Goal: Check status

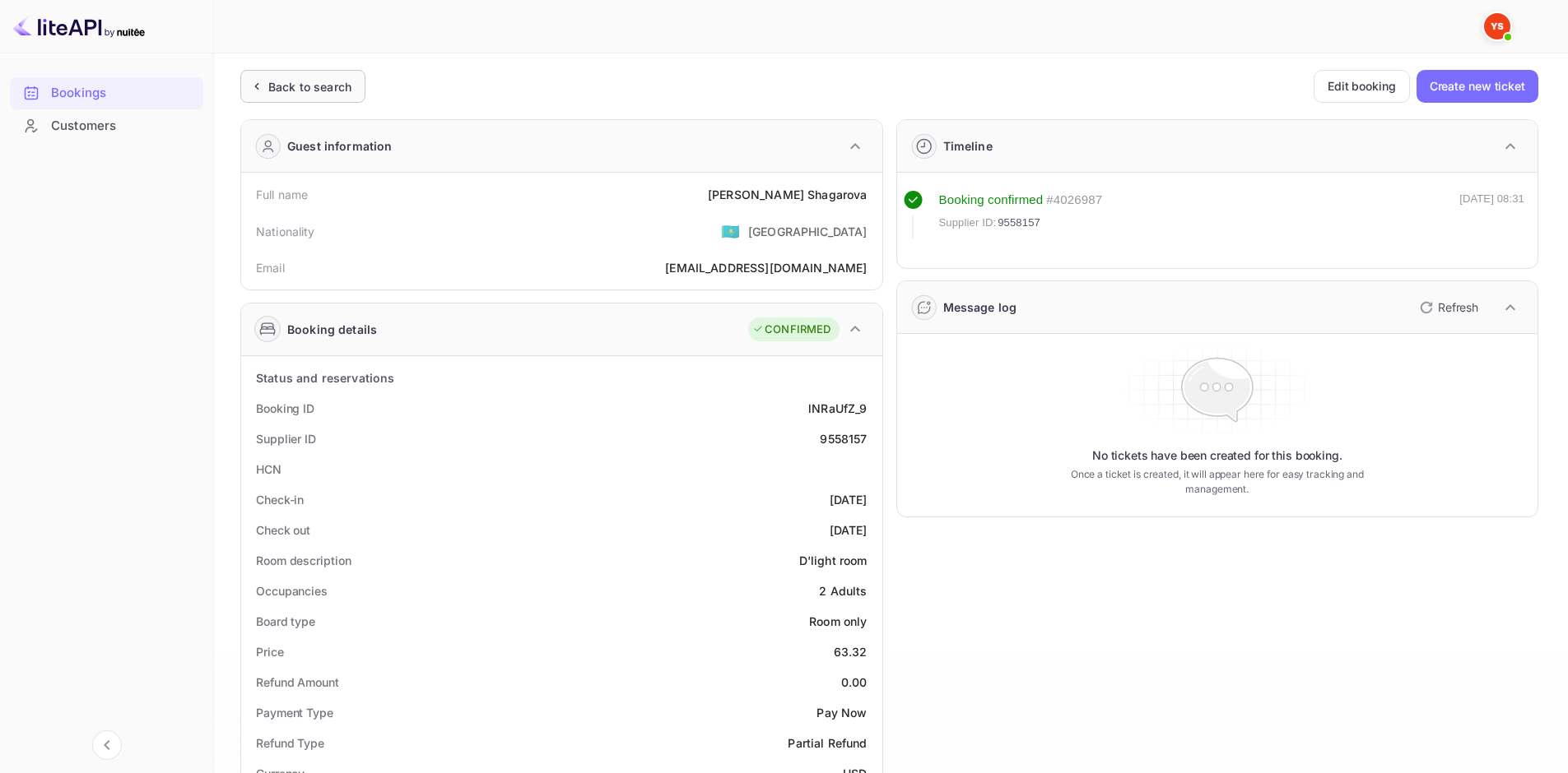
click at [337, 93] on div "Back to search" at bounding box center [310, 86] width 83 height 17
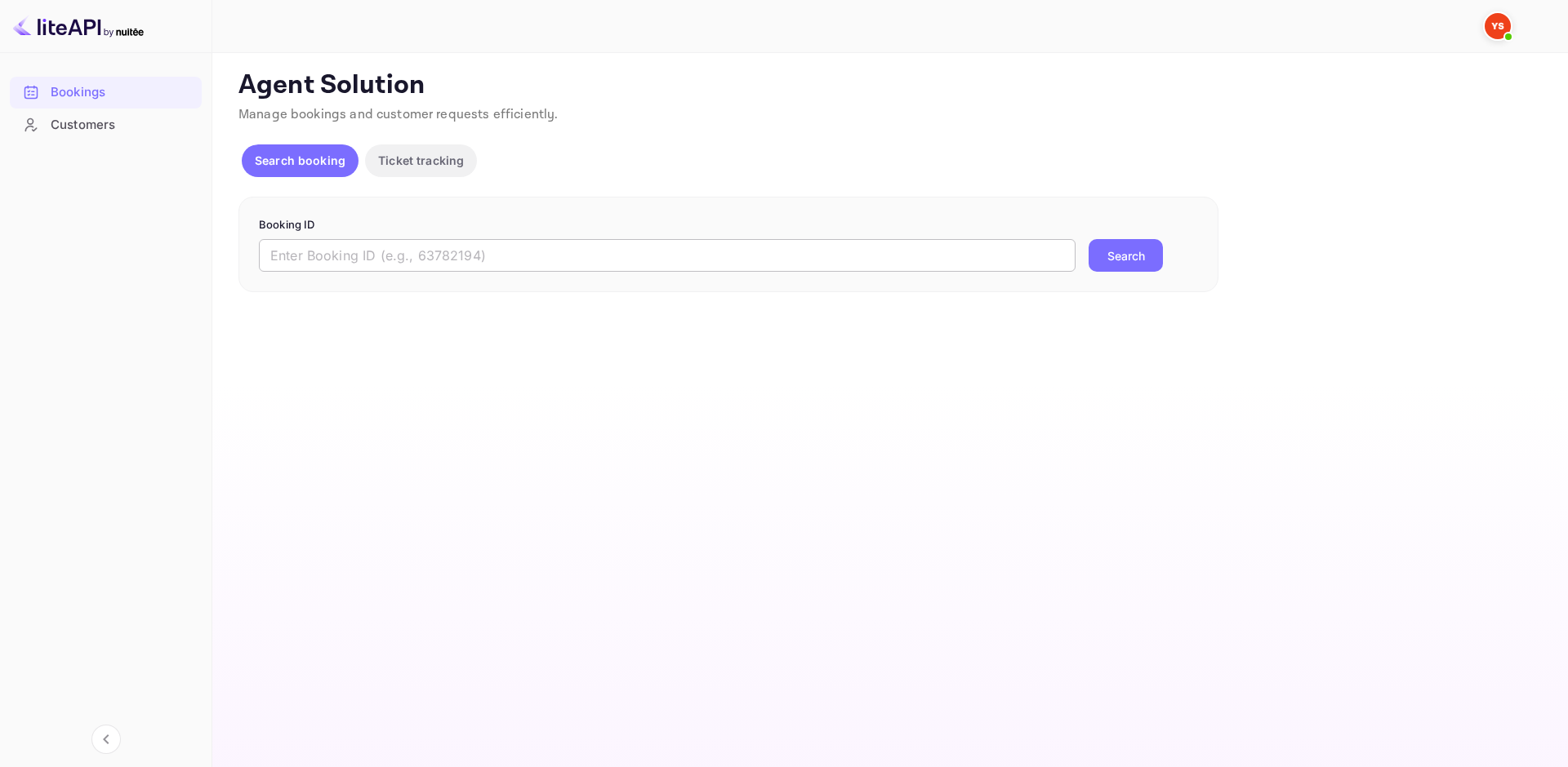
click at [421, 241] on input "text" at bounding box center [667, 255] width 816 height 33
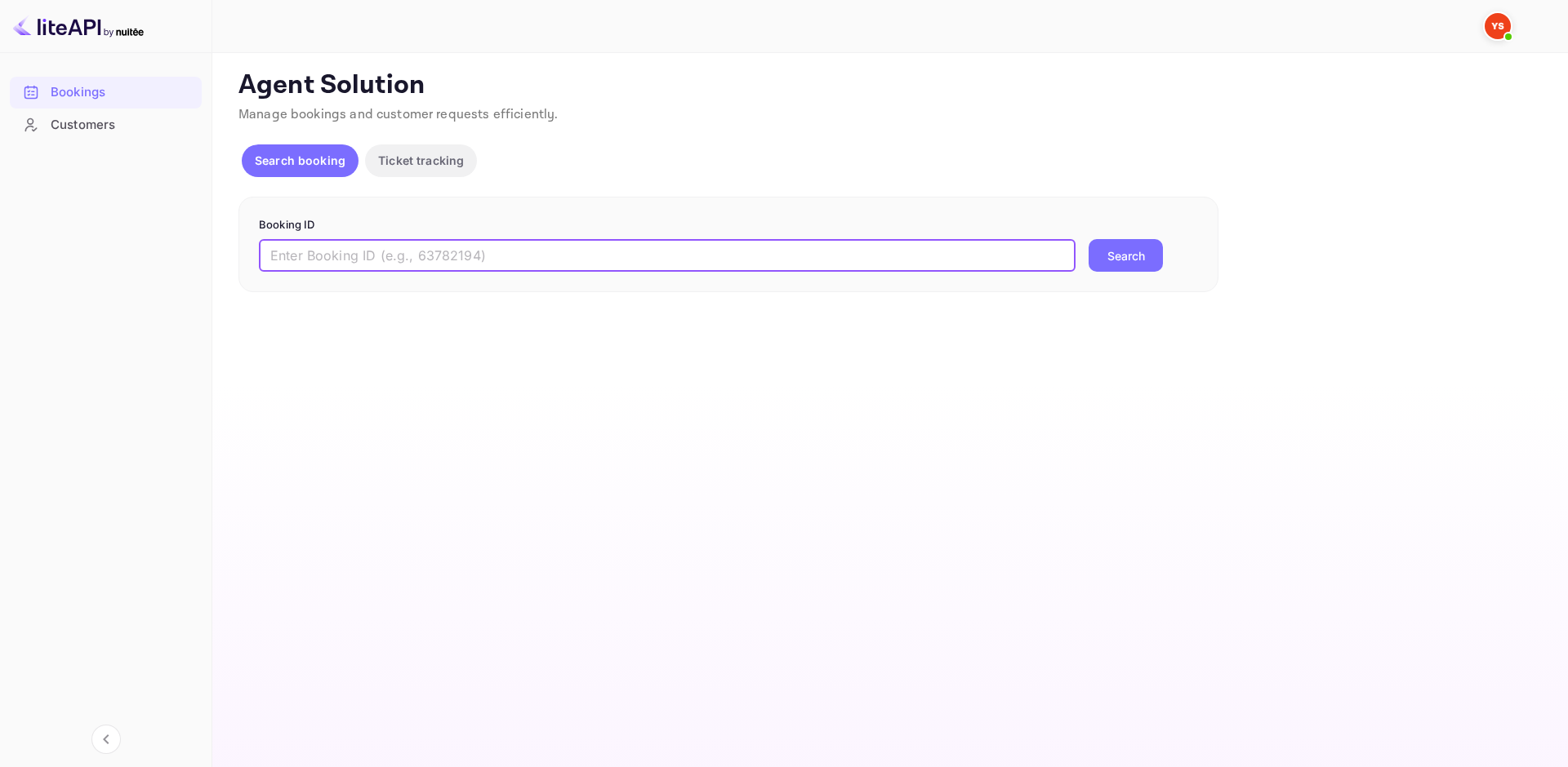
paste input "9071041"
type input "9071041"
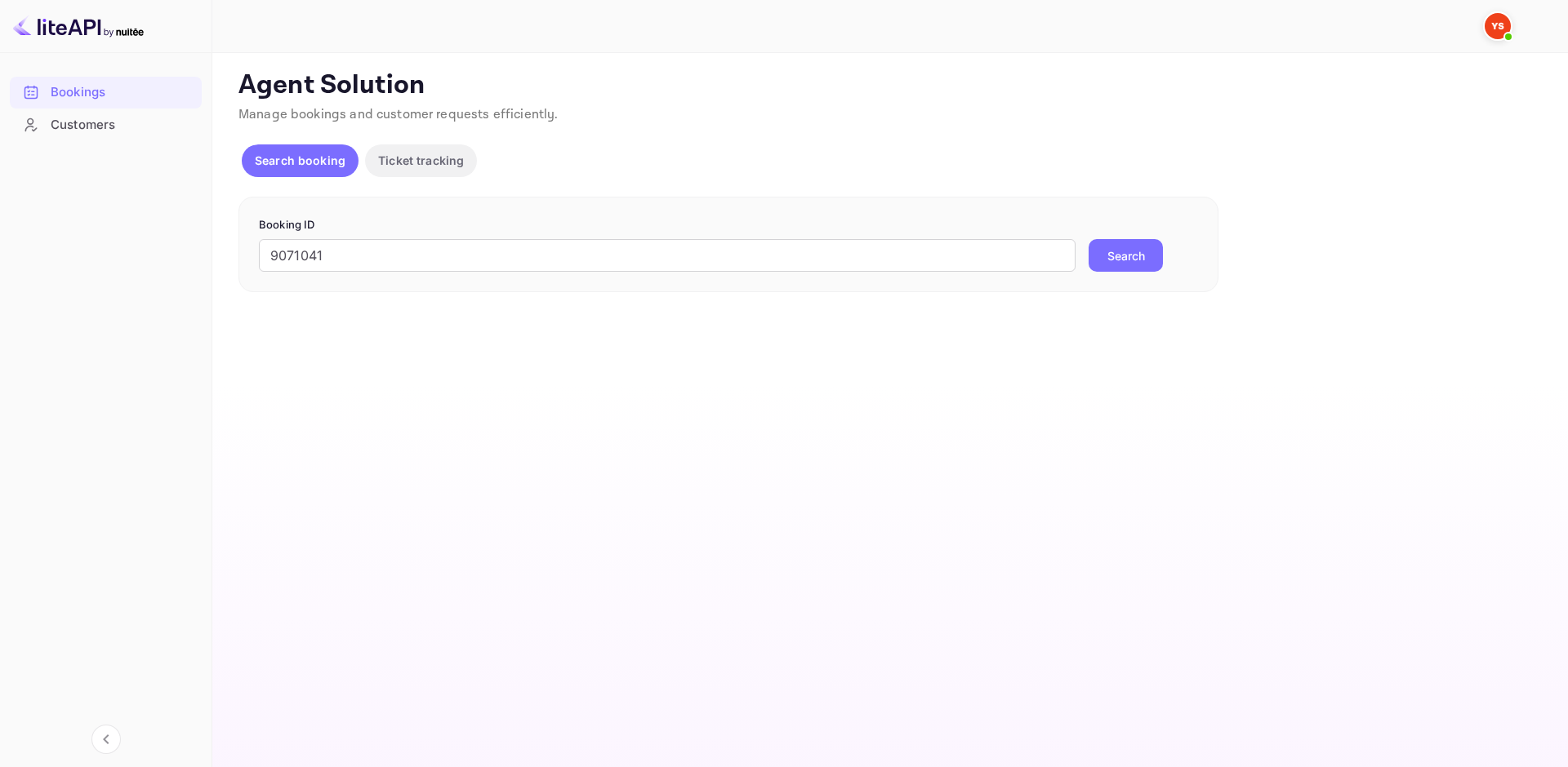
click at [1139, 249] on button "Search" at bounding box center [1125, 255] width 75 height 33
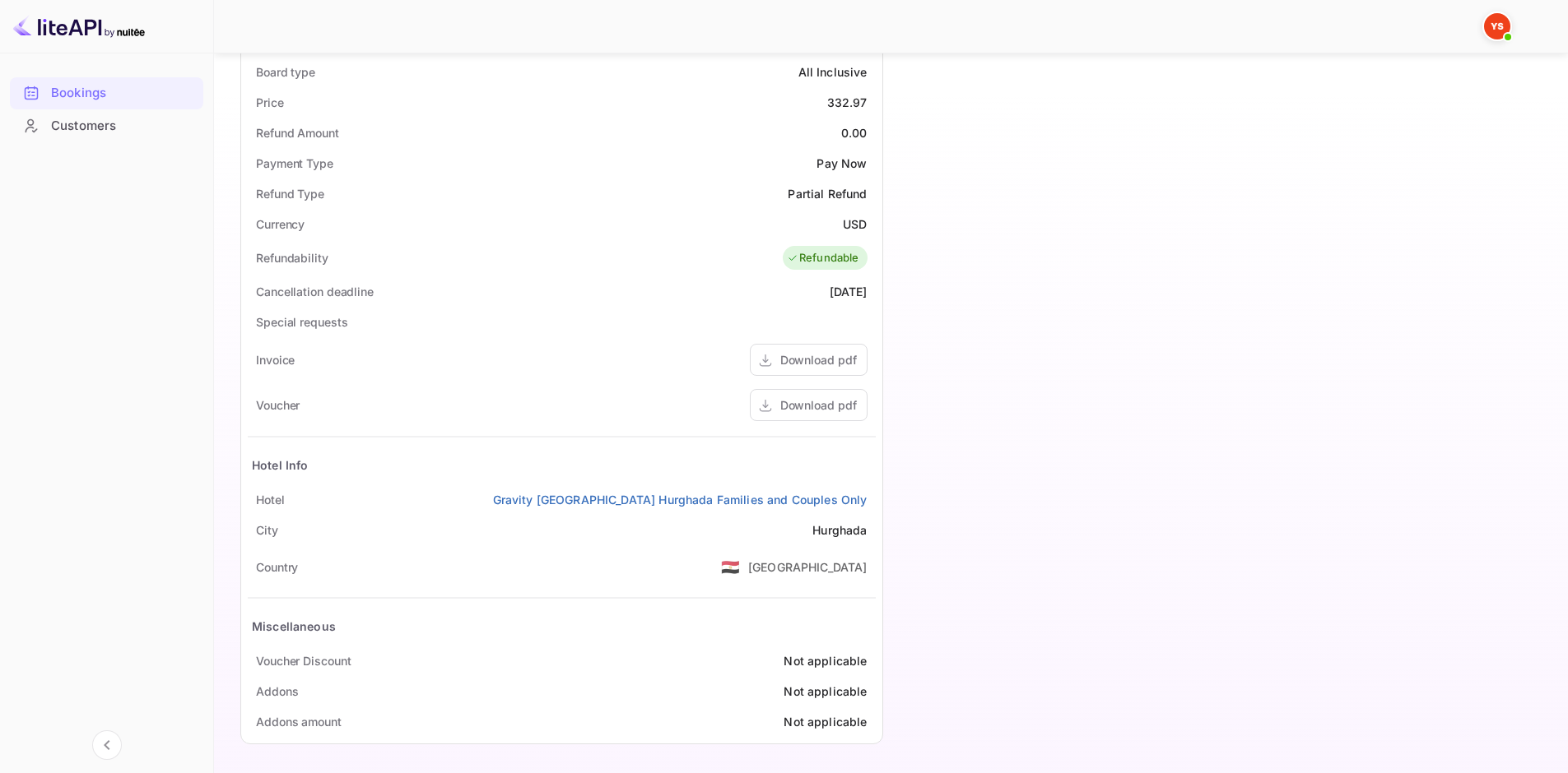
scroll to position [552, 0]
click at [834, 406] on div "Download pdf" at bounding box center [819, 402] width 77 height 17
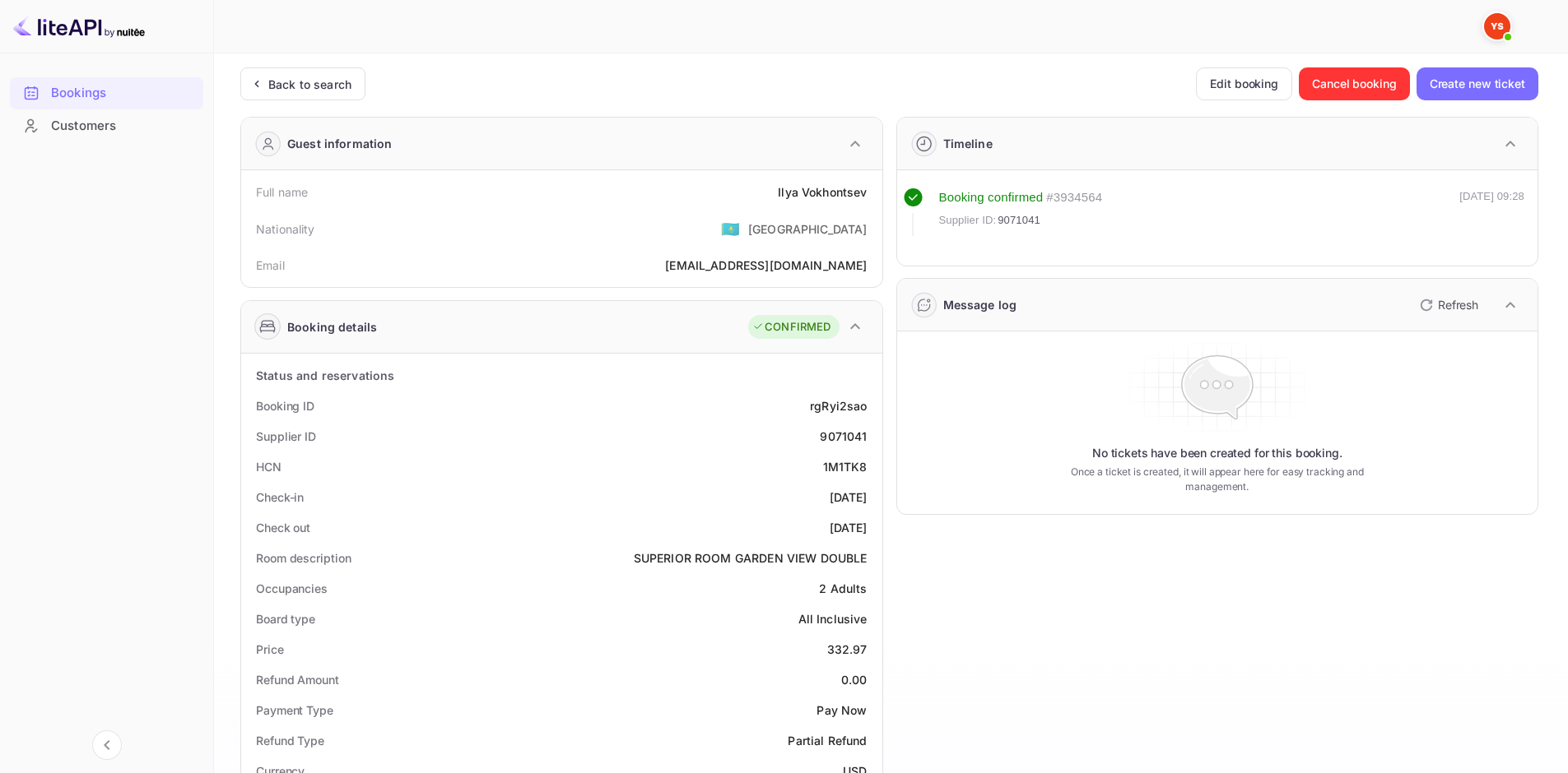
scroll to position [0, 0]
drag, startPoint x: 250, startPoint y: 190, endPoint x: 872, endPoint y: 198, distance: 622.1
click at [872, 198] on div "Full name [PERSON_NAME]" at bounding box center [561, 194] width 628 height 30
copy div "Full name [PERSON_NAME]"
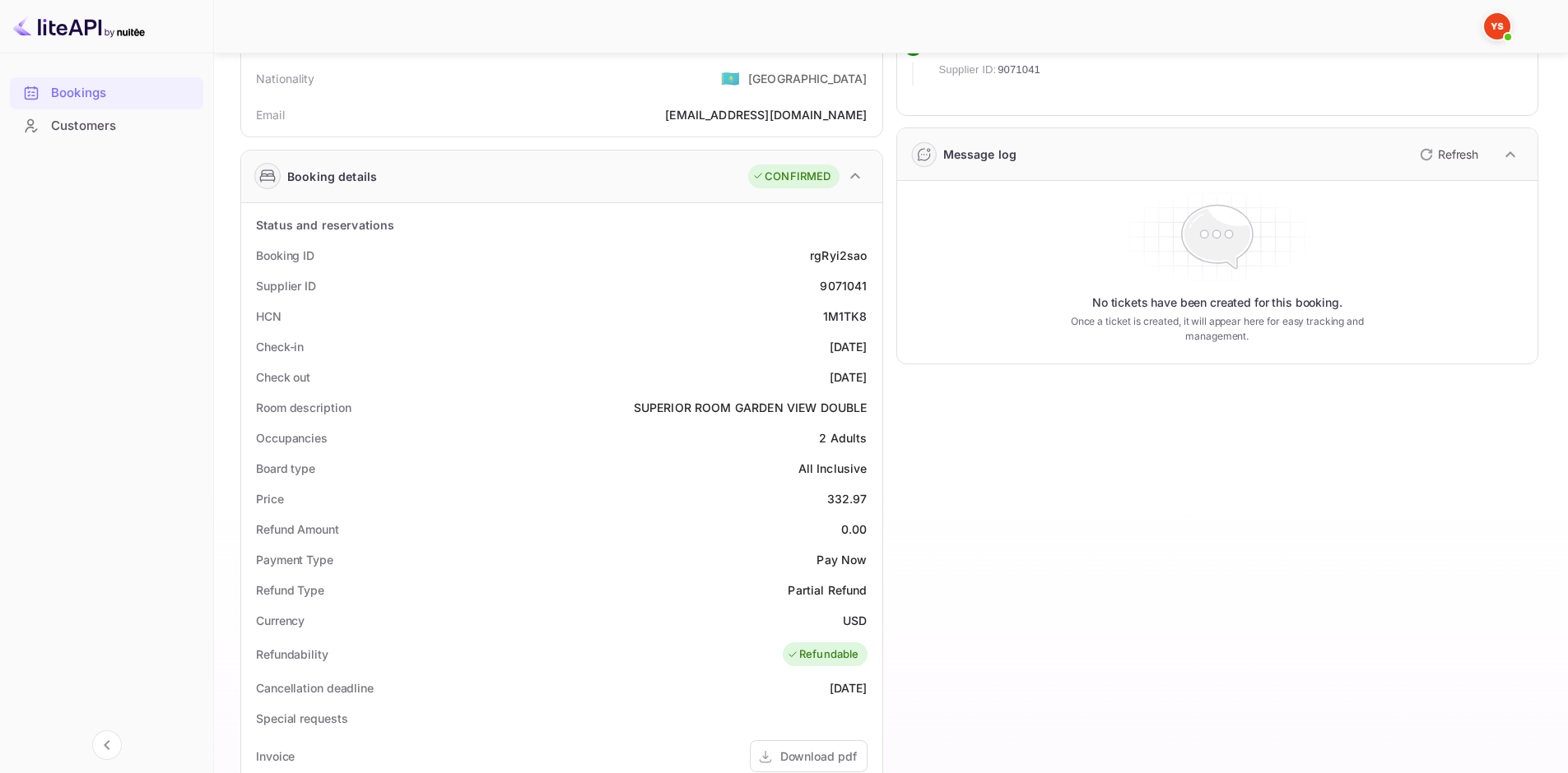
scroll to position [165, 0]
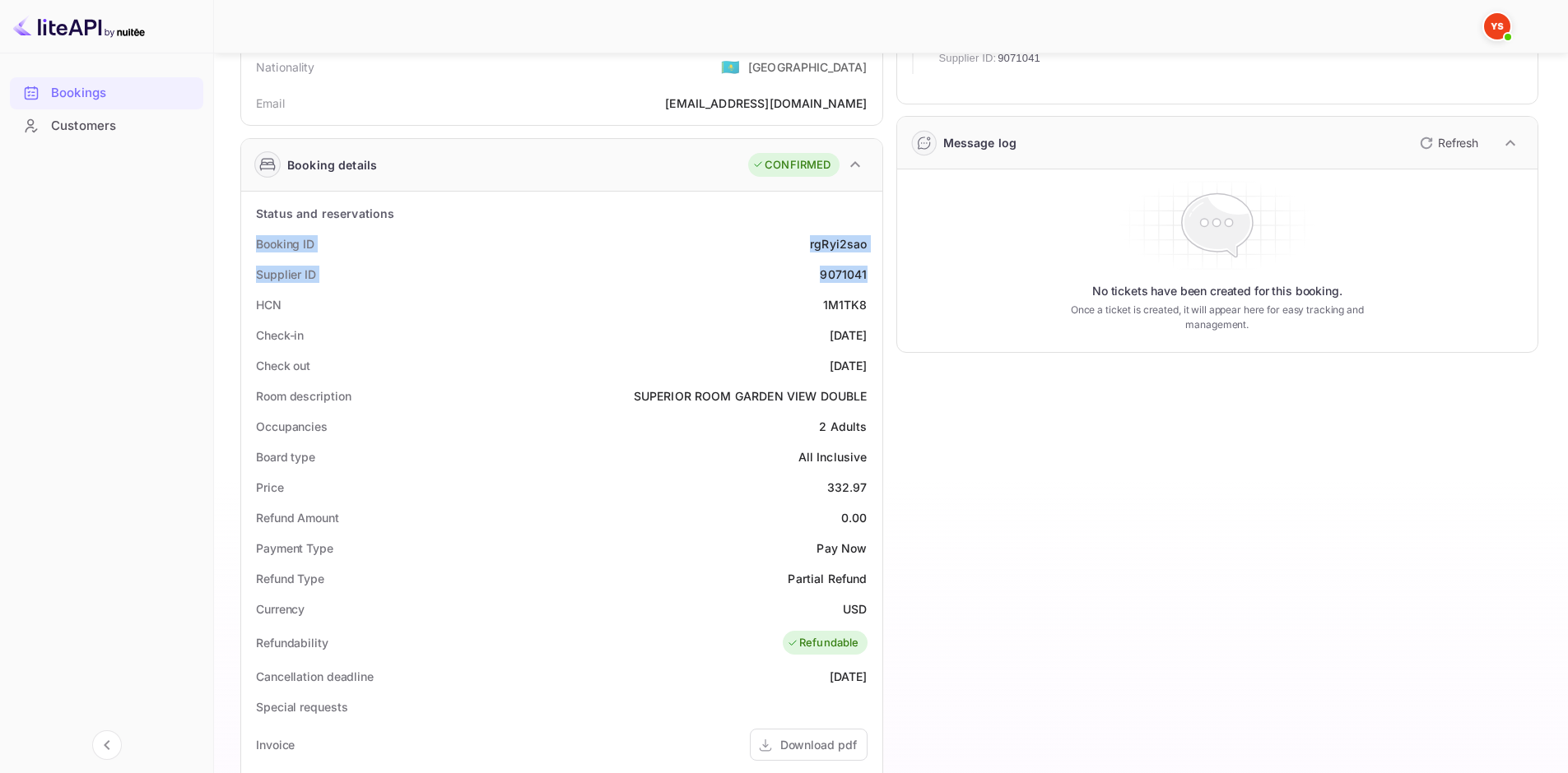
drag, startPoint x: 252, startPoint y: 241, endPoint x: 866, endPoint y: 278, distance: 615.1
click at [866, 278] on div "Status and reservations Booking ID rgRyi2sao Supplier ID 9071041 HCN 1M1TK8 Che…" at bounding box center [561, 659] width 628 height 924
copy div "Booking ID rgRyi2sao Supplier ID 9071041"
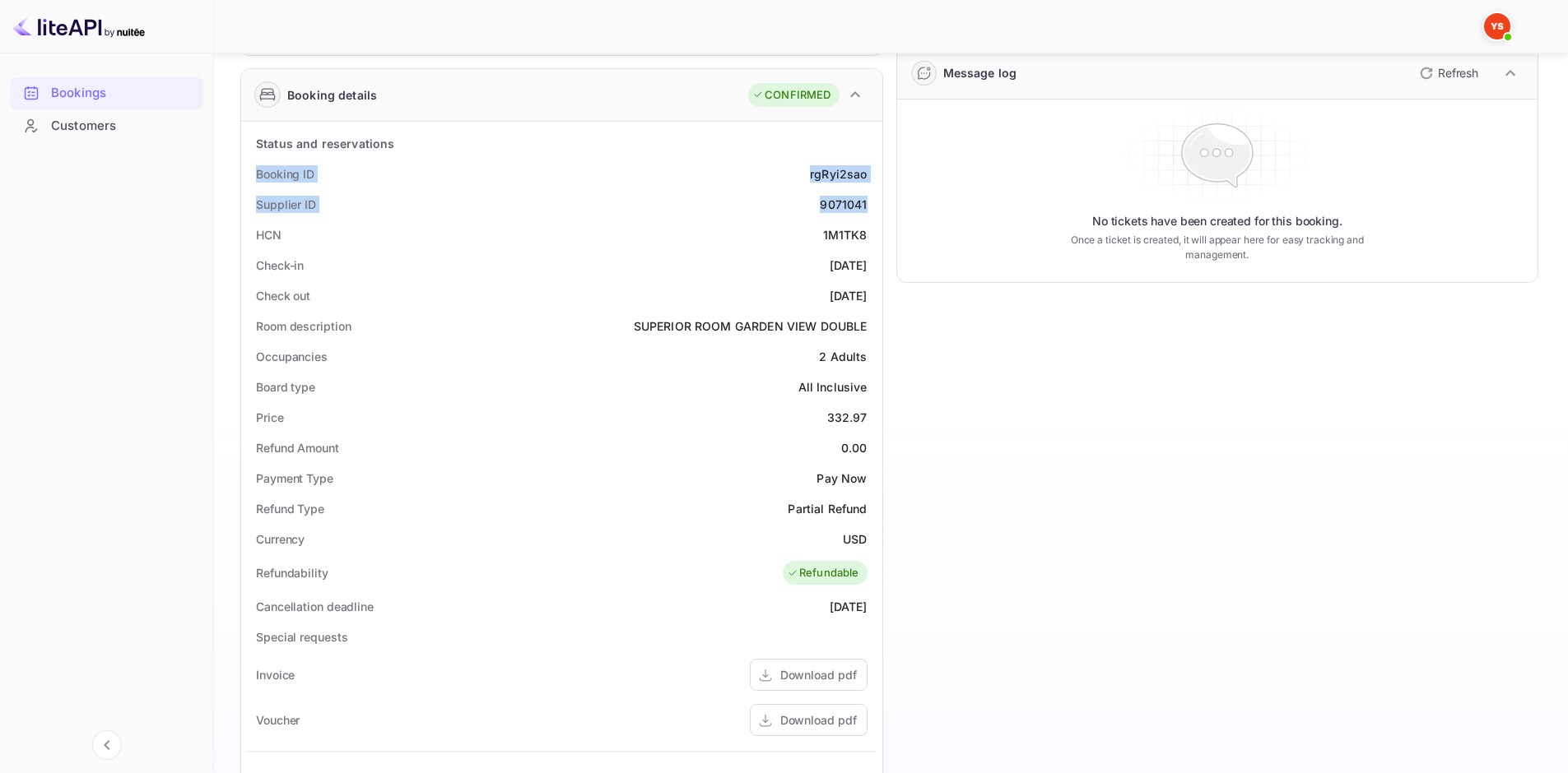
scroll to position [329, 0]
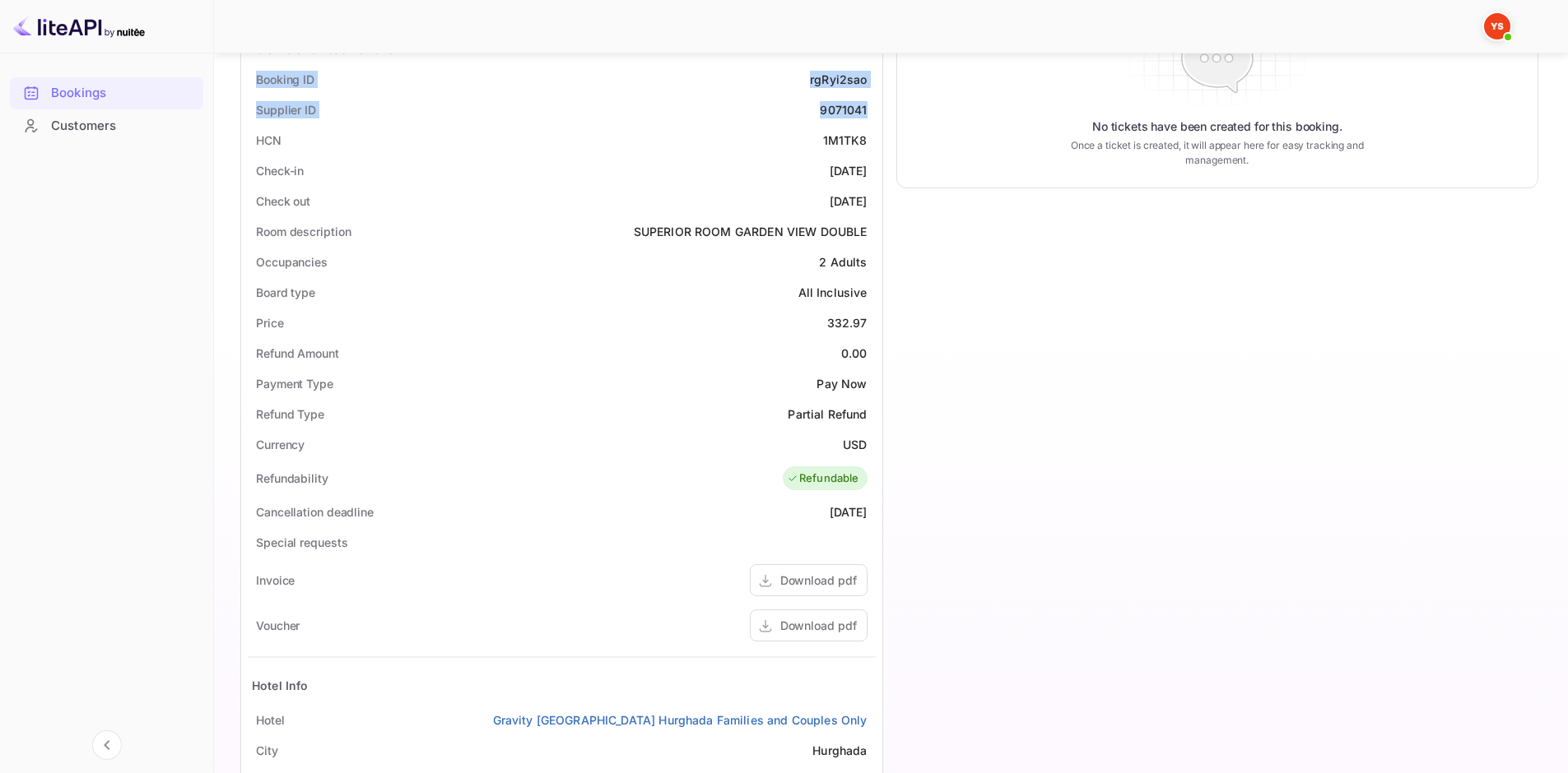
drag, startPoint x: 254, startPoint y: 167, endPoint x: 873, endPoint y: 206, distance: 620.2
click at [873, 206] on div "Status and reservations Booking ID rgRyi2sao Supplier ID 9071041 HCN 1M1TK8 Che…" at bounding box center [561, 495] width 628 height 924
copy div "Check-in [DATE] Check out [DATE]"
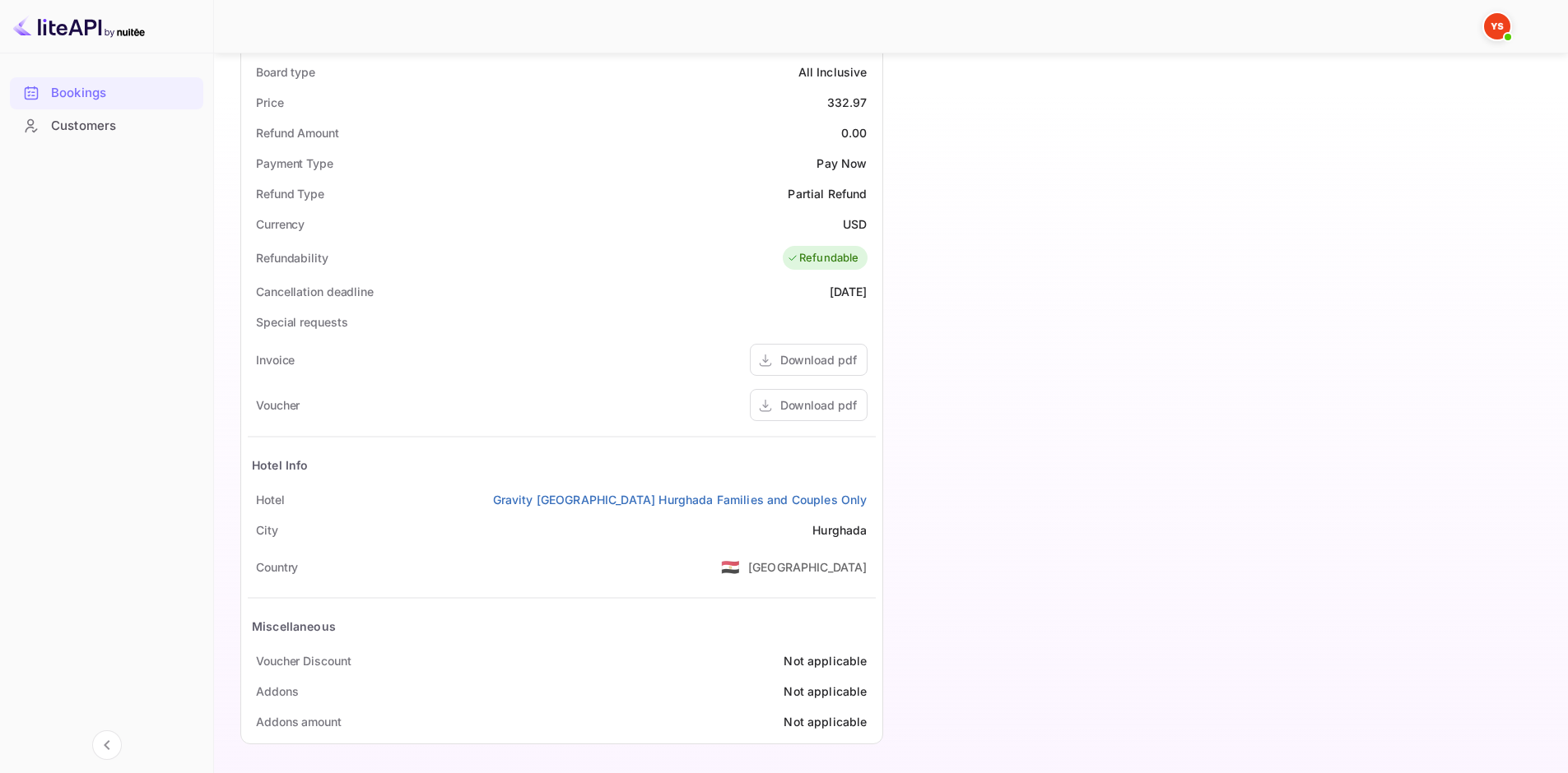
scroll to position [552, 0]
click at [265, 494] on div "Hotel" at bounding box center [269, 497] width 28 height 17
drag, startPoint x: 255, startPoint y: 495, endPoint x: 878, endPoint y: 502, distance: 623.0
click at [878, 502] on div "Status and reservations Booking ID rgRyi2sao Supplier ID 9071041 HCN 1M1TK8 Che…" at bounding box center [562, 272] width 641 height 937
copy div "Hotel [GEOGRAPHIC_DATA] Families and Couples Only"
